Goal: Task Accomplishment & Management: Manage account settings

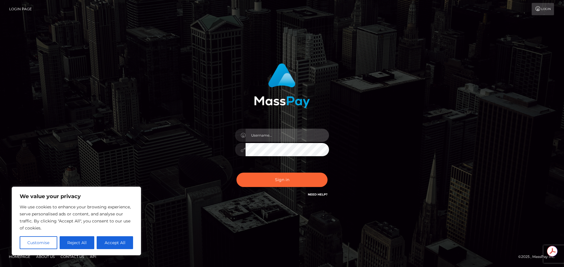
drag, startPoint x: 248, startPoint y: 134, endPoint x: 251, endPoint y: 134, distance: 3.5
click at [248, 134] on input "text" at bounding box center [286, 135] width 83 height 13
type input "[PERSON_NAME].T"
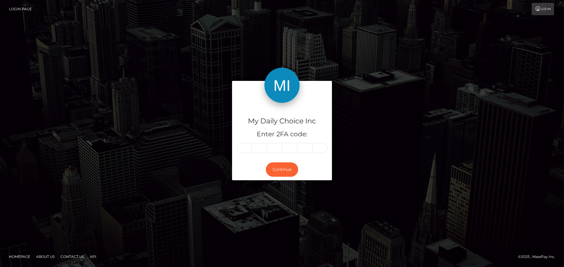
click at [301, 178] on div "Continue" at bounding box center [282, 169] width 100 height 21
click at [407, 163] on div "My Daily Choice Inc Enter 2FA code: Continue" at bounding box center [281, 133] width 335 height 105
click at [243, 149] on input "text" at bounding box center [243, 148] width 15 height 10
type input "2"
type input "8"
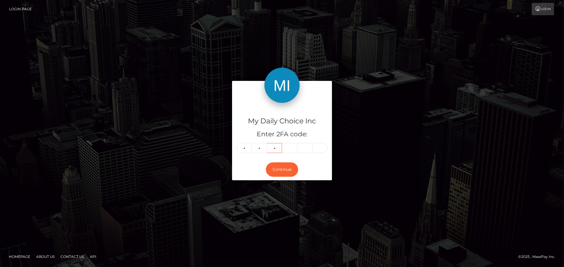
type input "7"
type input "0"
type input "4"
type input "5"
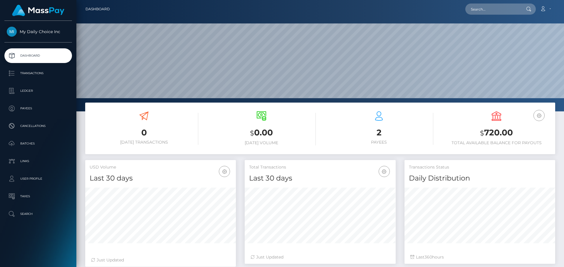
scroll to position [104, 151]
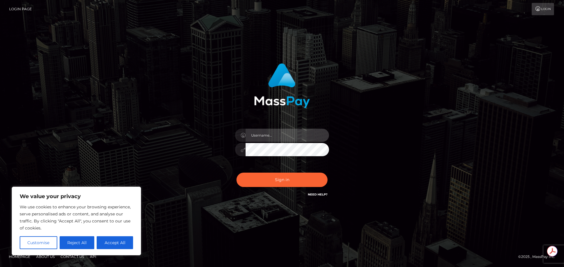
click at [284, 135] on input "text" at bounding box center [286, 135] width 83 height 13
type input "[PERSON_NAME].T"
